Goal: Transaction & Acquisition: Download file/media

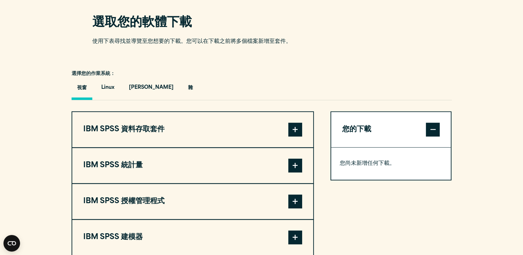
scroll to position [430, 0]
click at [299, 127] on span at bounding box center [295, 130] width 14 height 14
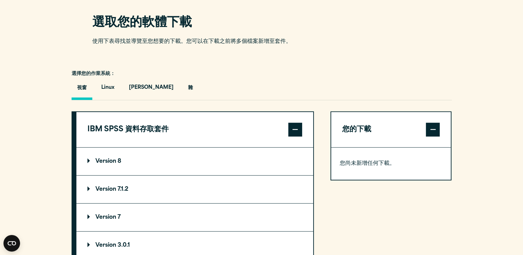
click at [90, 158] on summary "Version 8" at bounding box center [194, 162] width 237 height 28
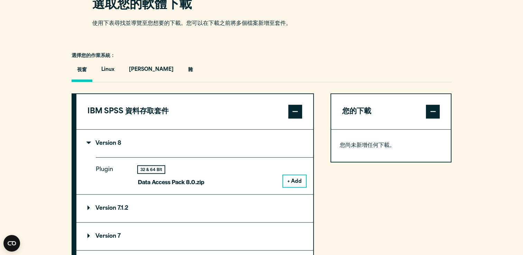
scroll to position [449, 0]
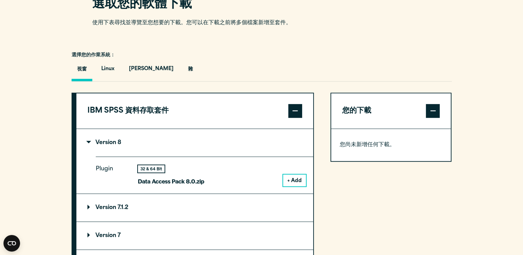
click at [293, 179] on button "+ Add" at bounding box center [294, 181] width 23 height 12
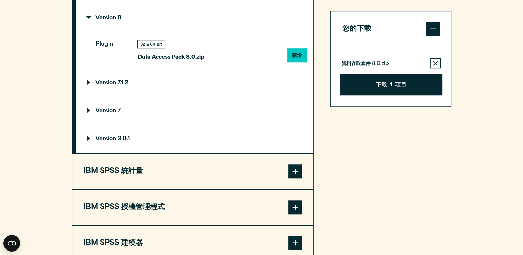
scroll to position [576, 0]
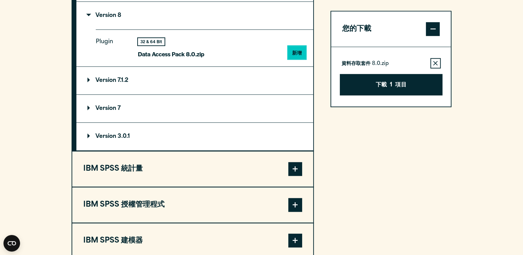
click at [290, 166] on span at bounding box center [295, 169] width 14 height 14
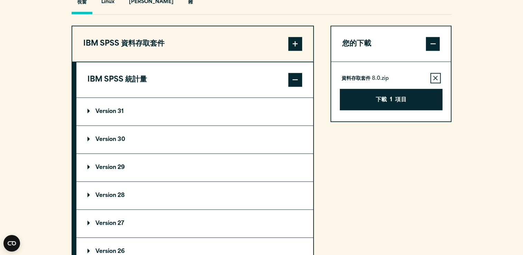
scroll to position [515, 0]
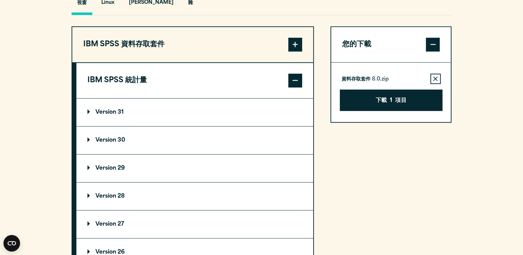
click at [93, 111] on p "Version 31" at bounding box center [105, 113] width 36 height 6
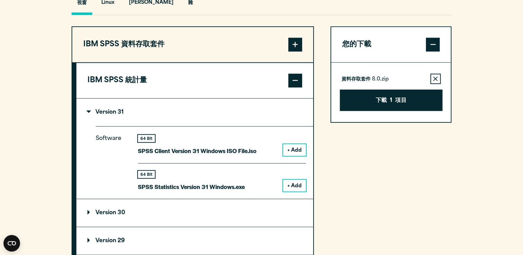
click at [295, 183] on button "+ Add" at bounding box center [294, 186] width 23 height 12
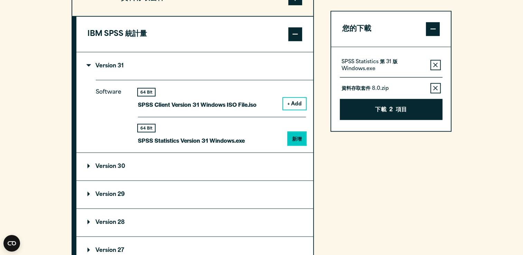
scroll to position [562, 0]
click at [295, 31] on span at bounding box center [295, 34] width 14 height 14
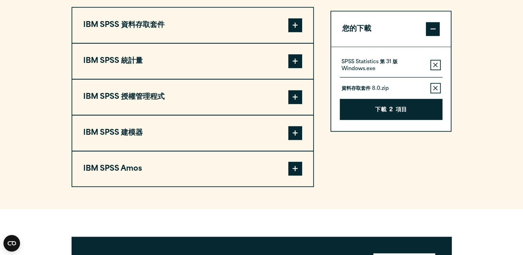
scroll to position [534, 0]
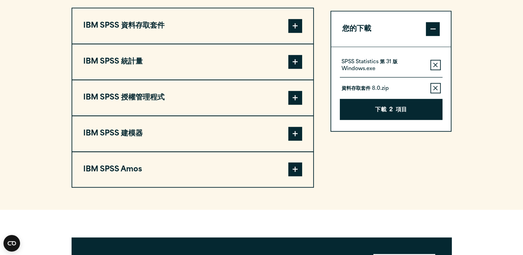
click at [297, 100] on span at bounding box center [295, 98] width 14 height 14
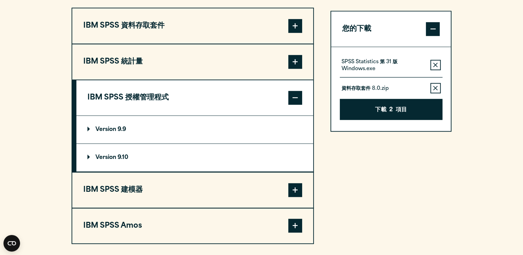
click at [246, 127] on summary "Version 9.9" at bounding box center [194, 130] width 237 height 28
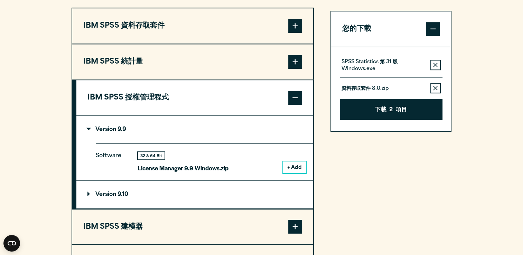
click at [297, 166] on button "+ Add" at bounding box center [294, 168] width 23 height 12
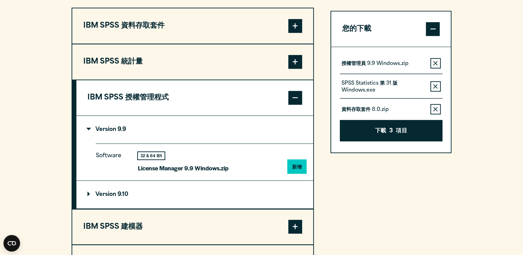
click at [296, 92] on span at bounding box center [295, 98] width 14 height 14
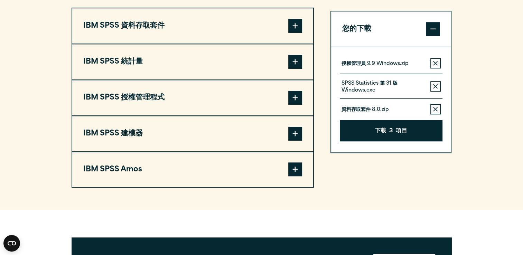
click at [289, 139] on span at bounding box center [295, 134] width 14 height 14
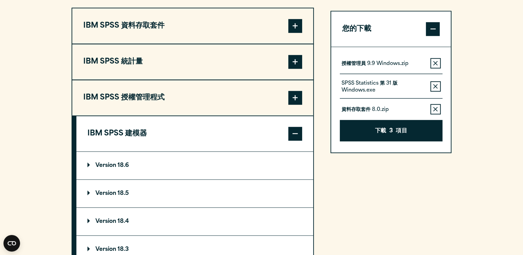
click at [248, 161] on summary "Version 18.6" at bounding box center [194, 166] width 237 height 28
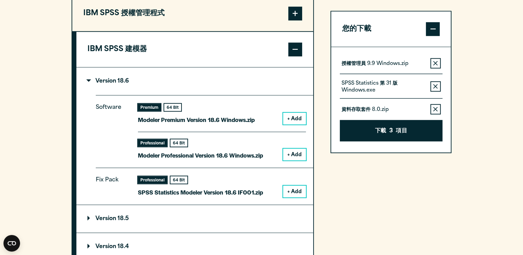
scroll to position [619, 0]
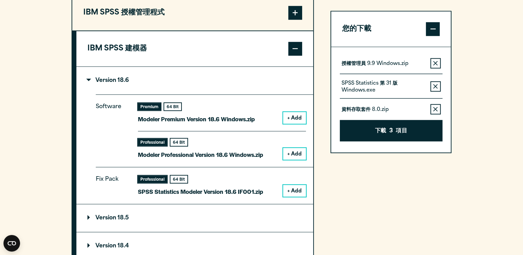
click at [292, 121] on button "+ Add" at bounding box center [294, 118] width 23 height 12
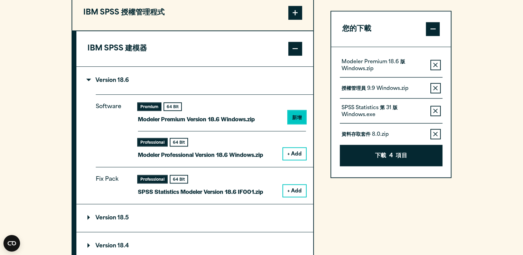
click at [288, 192] on button "+ Add" at bounding box center [294, 191] width 23 height 12
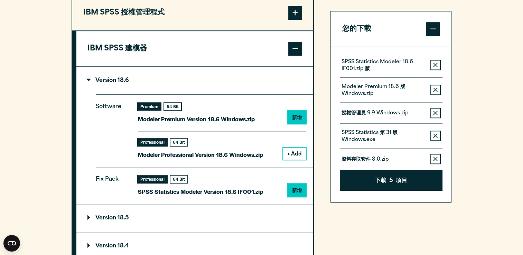
click at [219, 76] on summary "Version 18.6" at bounding box center [194, 81] width 237 height 28
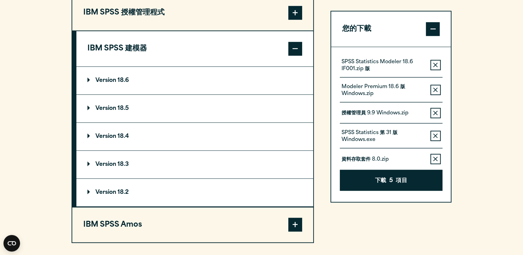
click at [294, 47] on span at bounding box center [295, 49] width 14 height 14
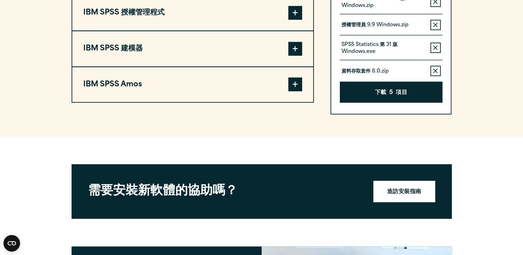
click at [300, 79] on span at bounding box center [295, 84] width 14 height 14
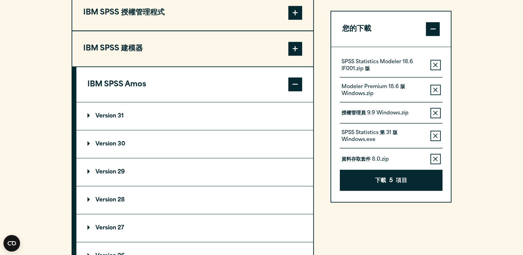
click at [228, 113] on summary "Version 31" at bounding box center [194, 116] width 237 height 28
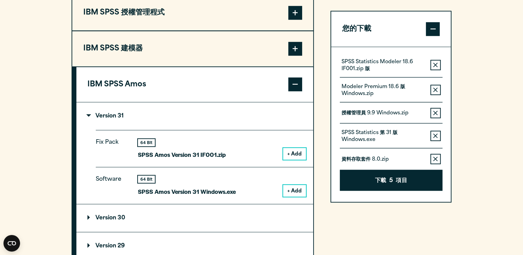
click at [291, 191] on button "+ Add" at bounding box center [294, 191] width 23 height 12
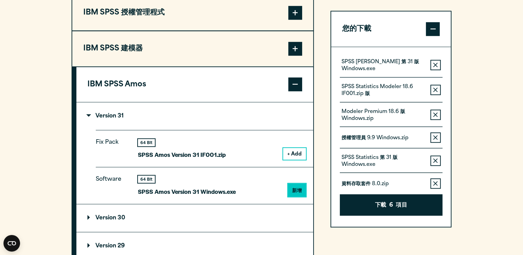
click at [296, 84] on span at bounding box center [295, 84] width 14 height 14
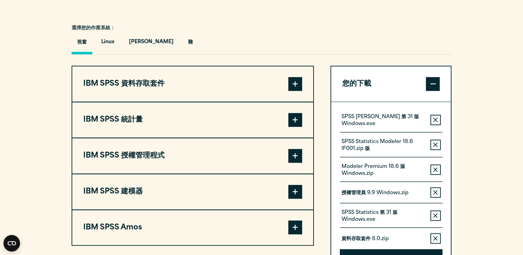
scroll to position [474, 0]
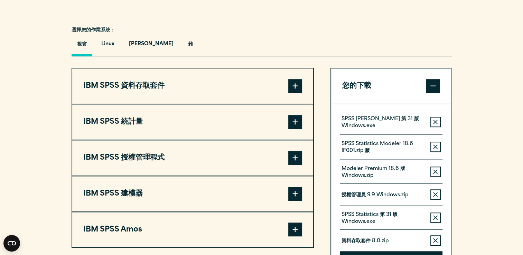
click at [294, 120] on span at bounding box center [295, 122] width 14 height 14
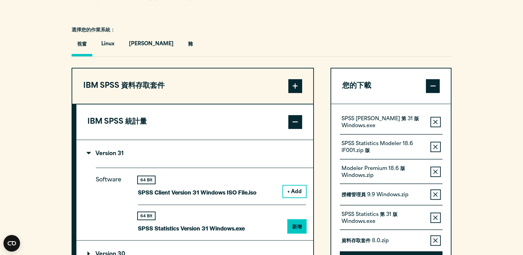
click at [293, 124] on span at bounding box center [295, 122] width 14 height 14
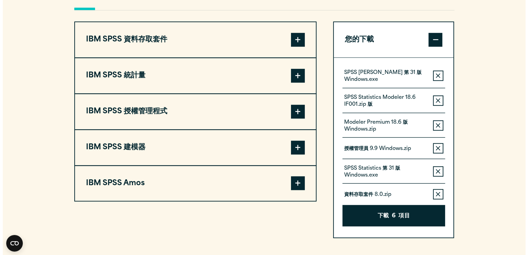
scroll to position [528, 0]
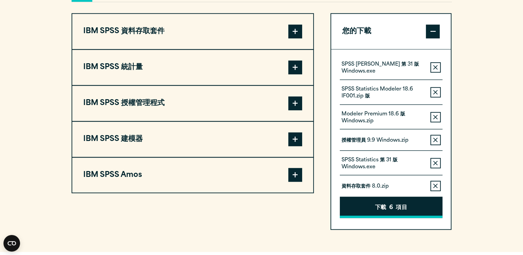
click at [373, 203] on button "下載 6 項目" at bounding box center [391, 207] width 103 height 21
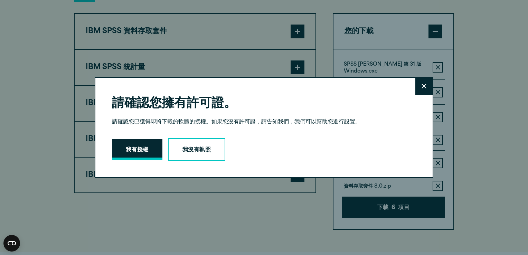
click at [138, 151] on button "我有授權" at bounding box center [137, 149] width 50 height 21
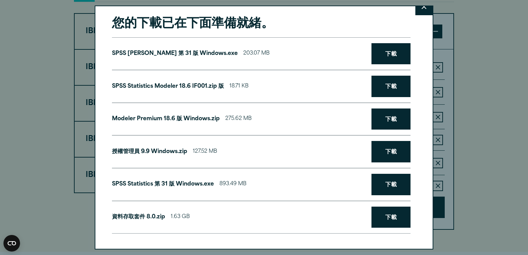
scroll to position [0, 0]
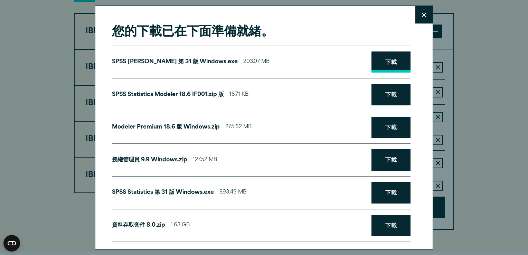
click at [386, 62] on link "下載" at bounding box center [391, 62] width 39 height 21
